Goal: Communication & Community: Connect with others

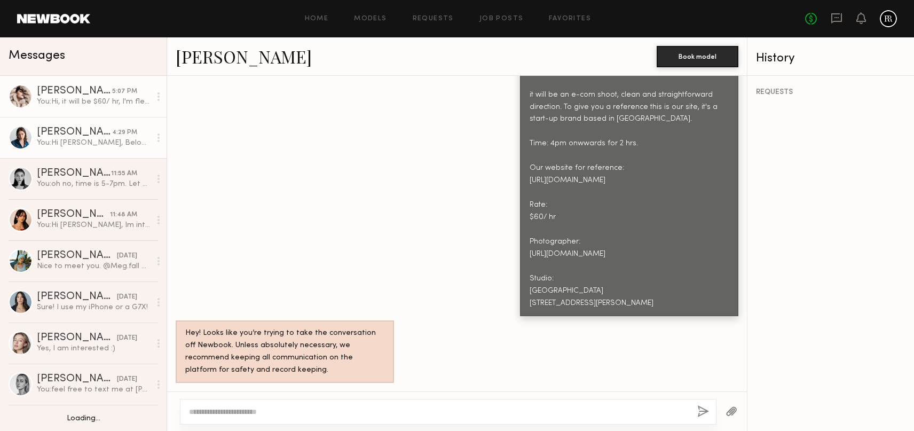
scroll to position [1, 0]
click at [92, 98] on div "You: Hi, it will be $60/ hr, I'm flexy i can book you through here or i can zel…" at bounding box center [94, 101] width 114 height 10
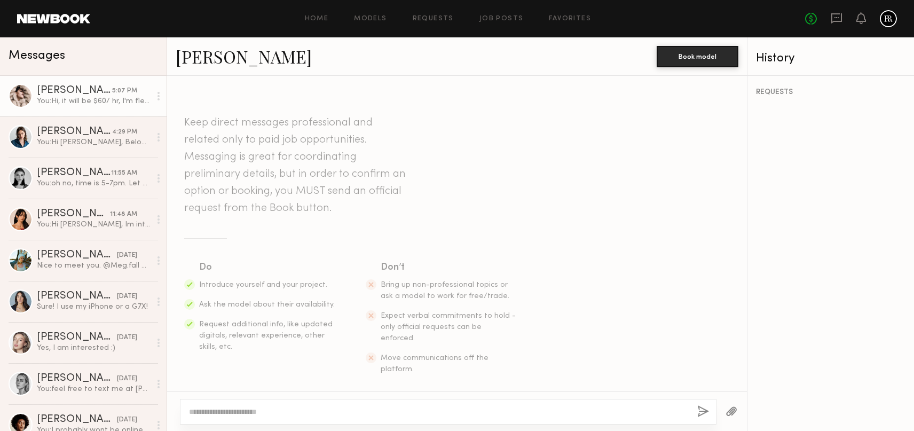
scroll to position [958, 0]
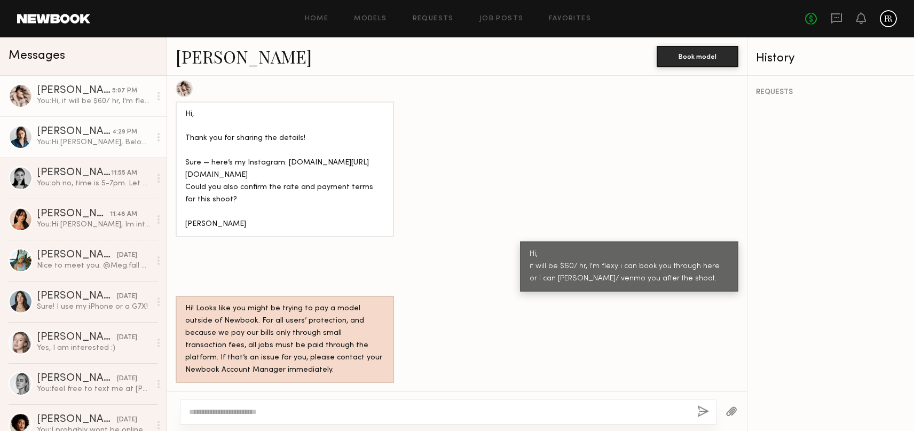
click at [83, 136] on div "[PERSON_NAME]" at bounding box center [74, 132] width 75 height 11
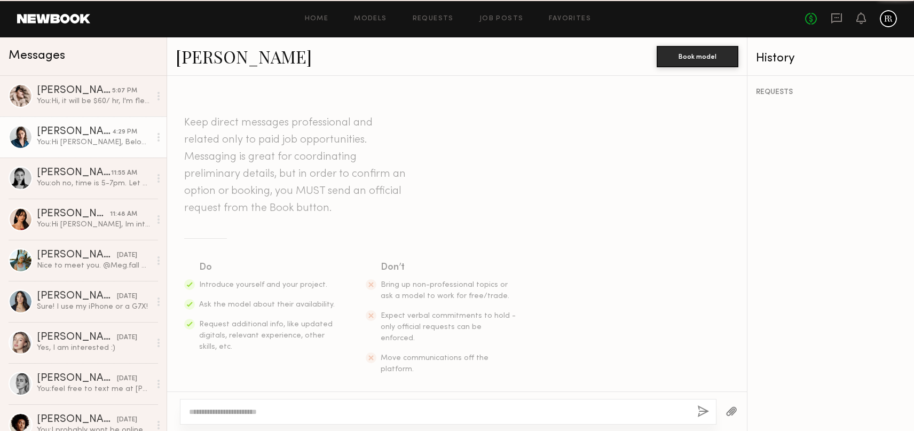
scroll to position [605, 0]
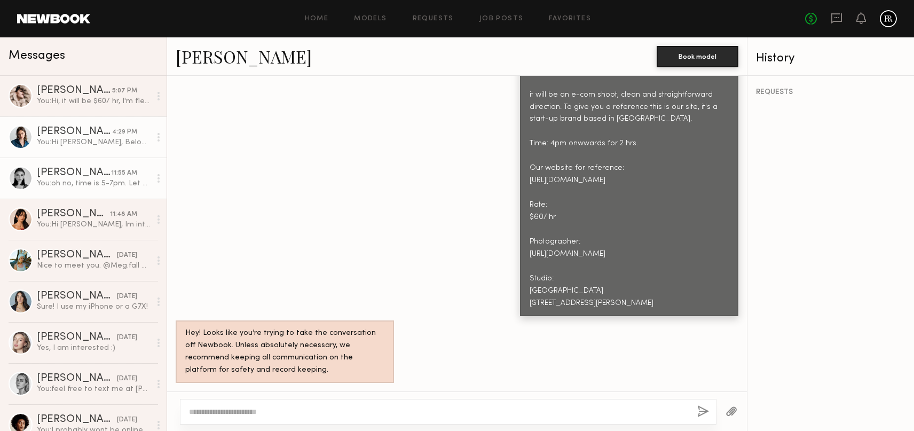
click at [99, 192] on link "Rachel F. 11:55 AM You: oh no, time is 5-7pm. Let me know just incase anything …" at bounding box center [83, 177] width 167 height 41
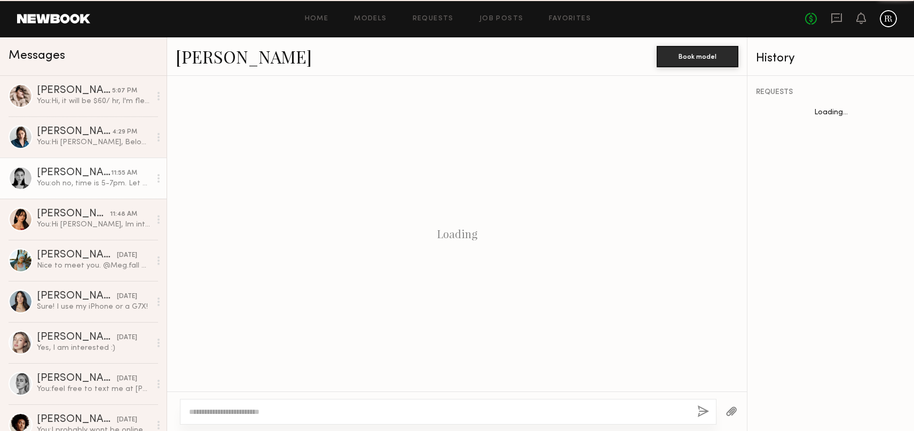
scroll to position [256, 0]
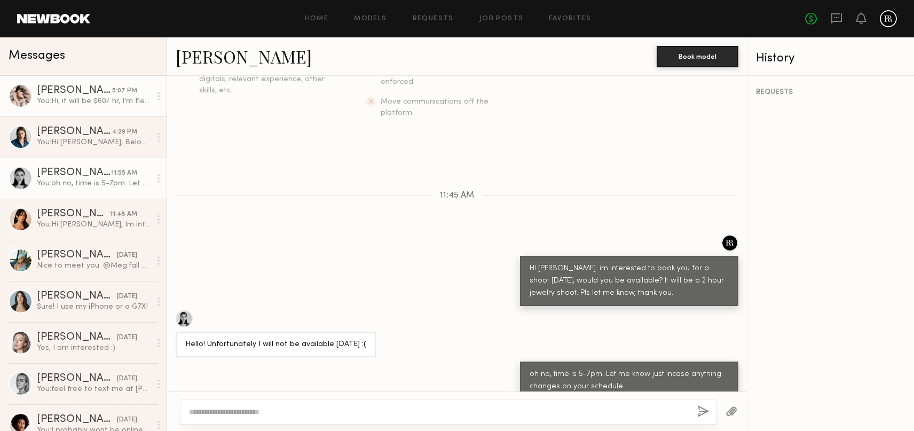
click at [85, 96] on div "You: Hi, it will be $60/ hr, I'm flexy i can book you through here or i can zel…" at bounding box center [94, 101] width 114 height 10
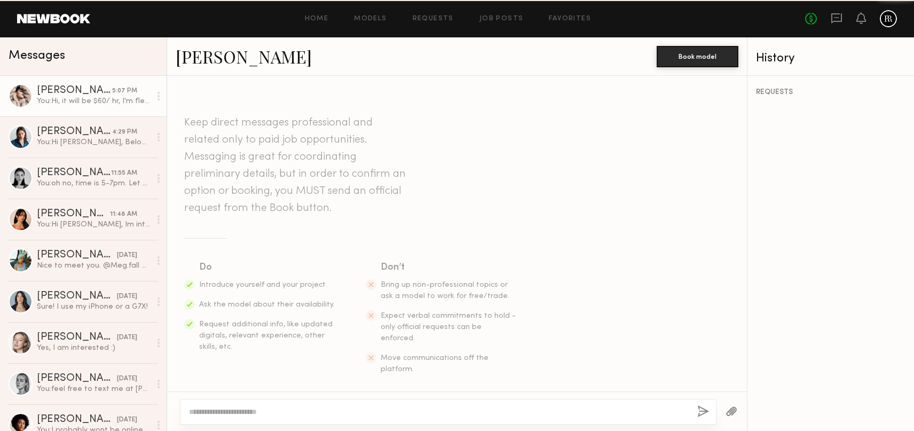
scroll to position [958, 0]
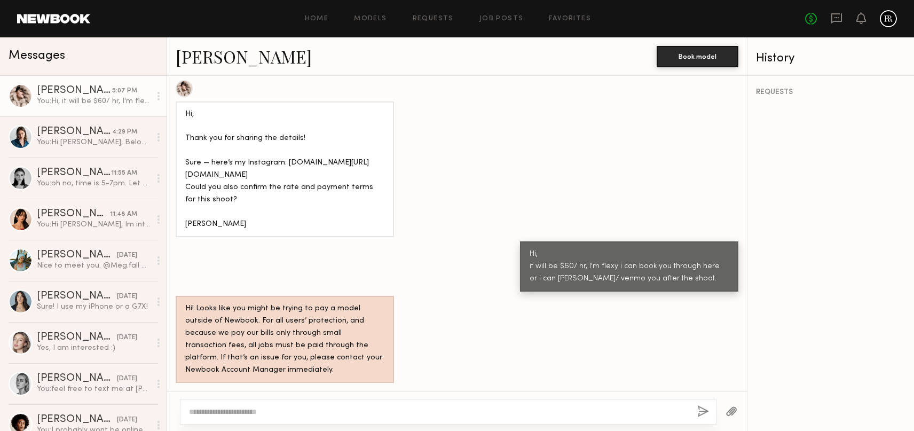
click at [98, 104] on div "You: Hi, it will be $60/ hr, I'm flexy i can book you through here or i can zel…" at bounding box center [94, 101] width 114 height 10
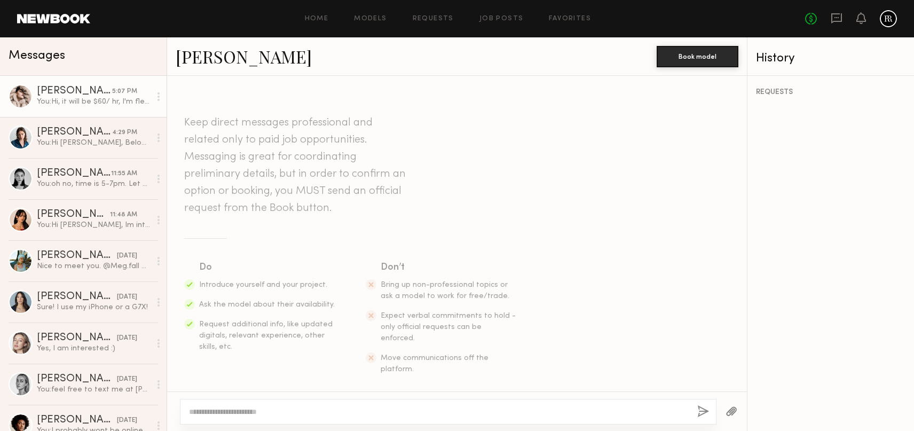
scroll to position [958, 0]
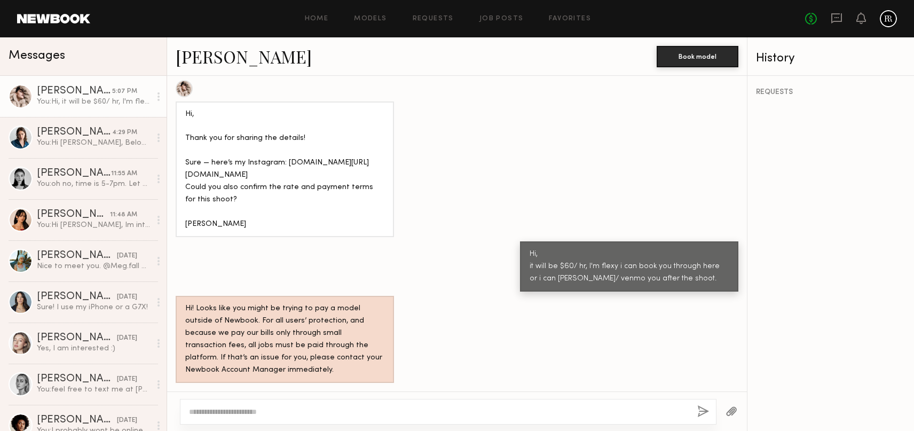
drag, startPoint x: 108, startPoint y: 86, endPoint x: 120, endPoint y: 103, distance: 20.7
click at [108, 86] on div "[PERSON_NAME]" at bounding box center [74, 91] width 75 height 11
